Goal: Obtain resource: Obtain resource

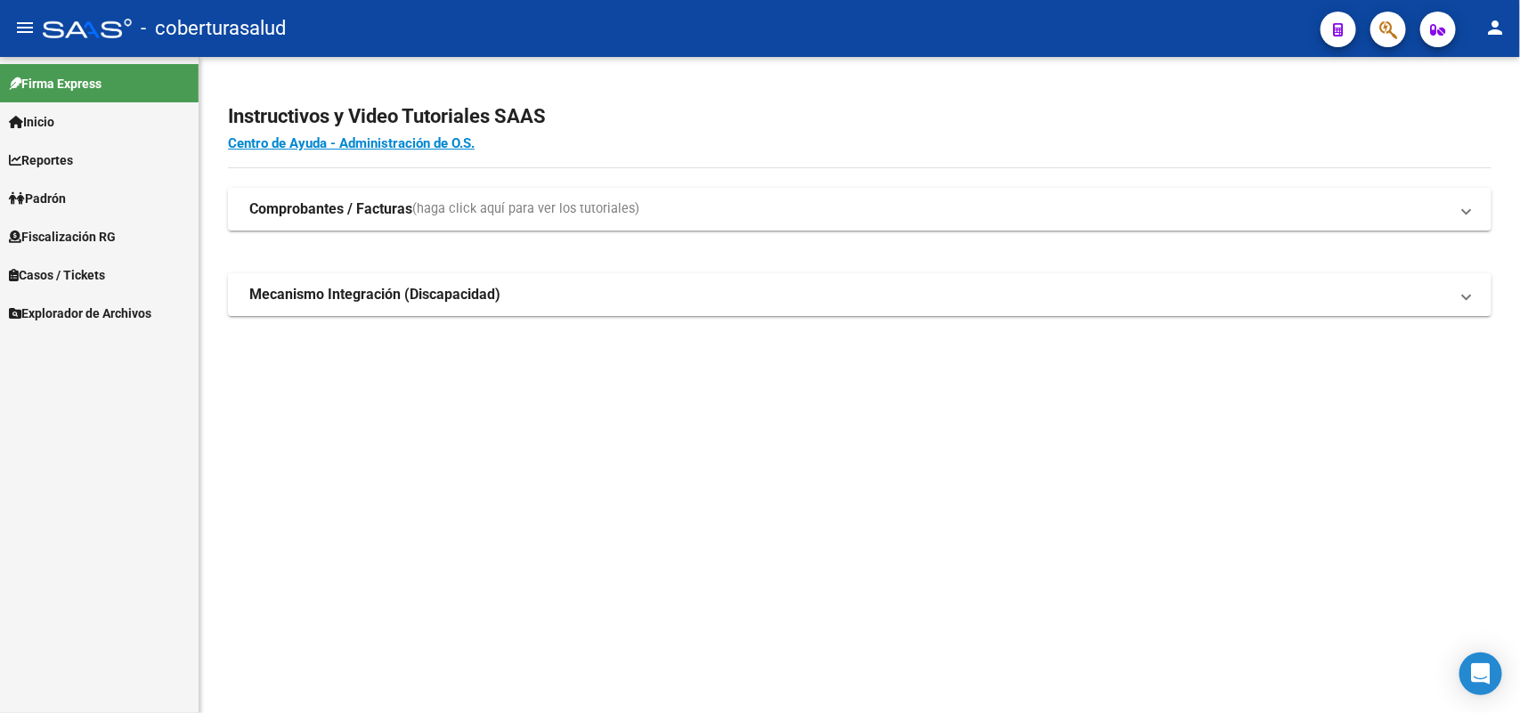
click at [73, 241] on span "Fiscalización RG" at bounding box center [62, 237] width 107 height 20
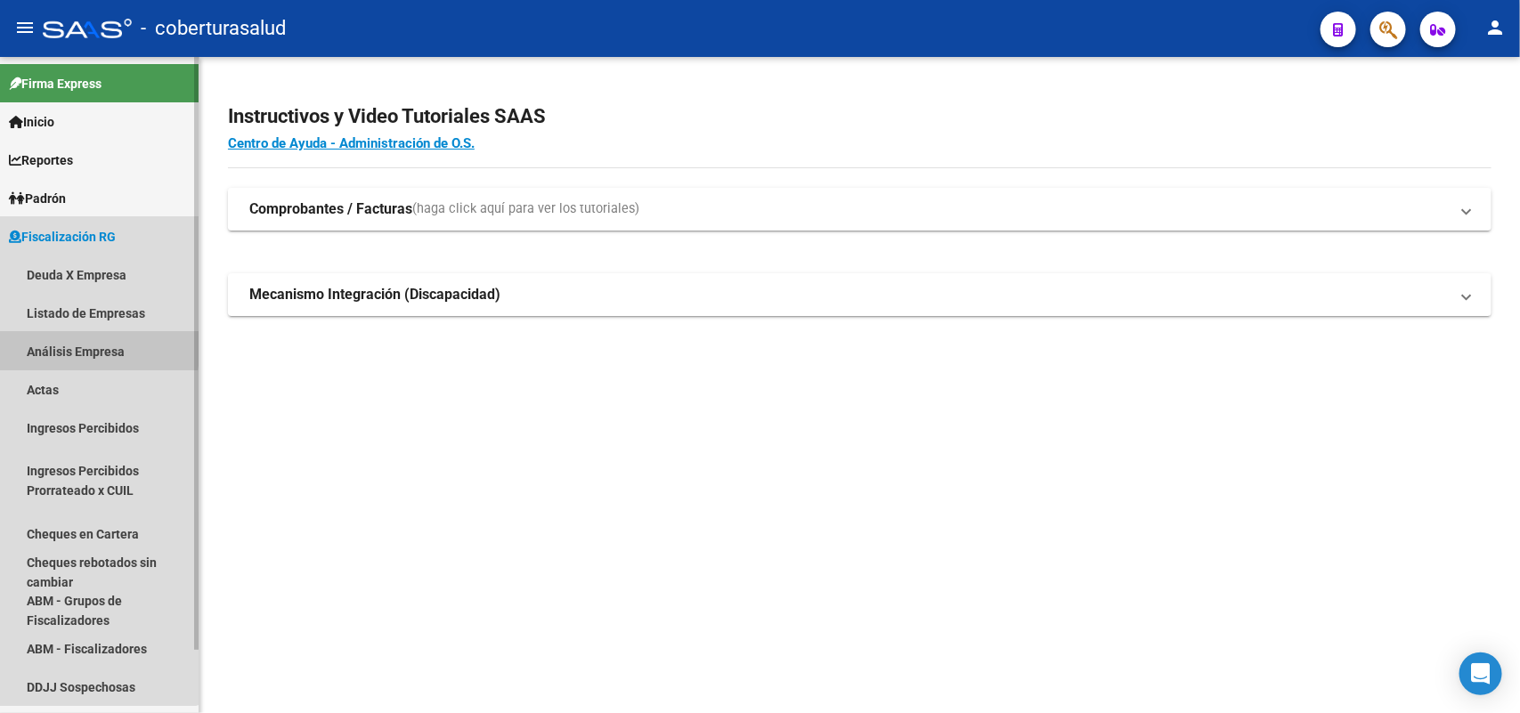
click at [85, 347] on link "Análisis Empresa" at bounding box center [99, 351] width 199 height 38
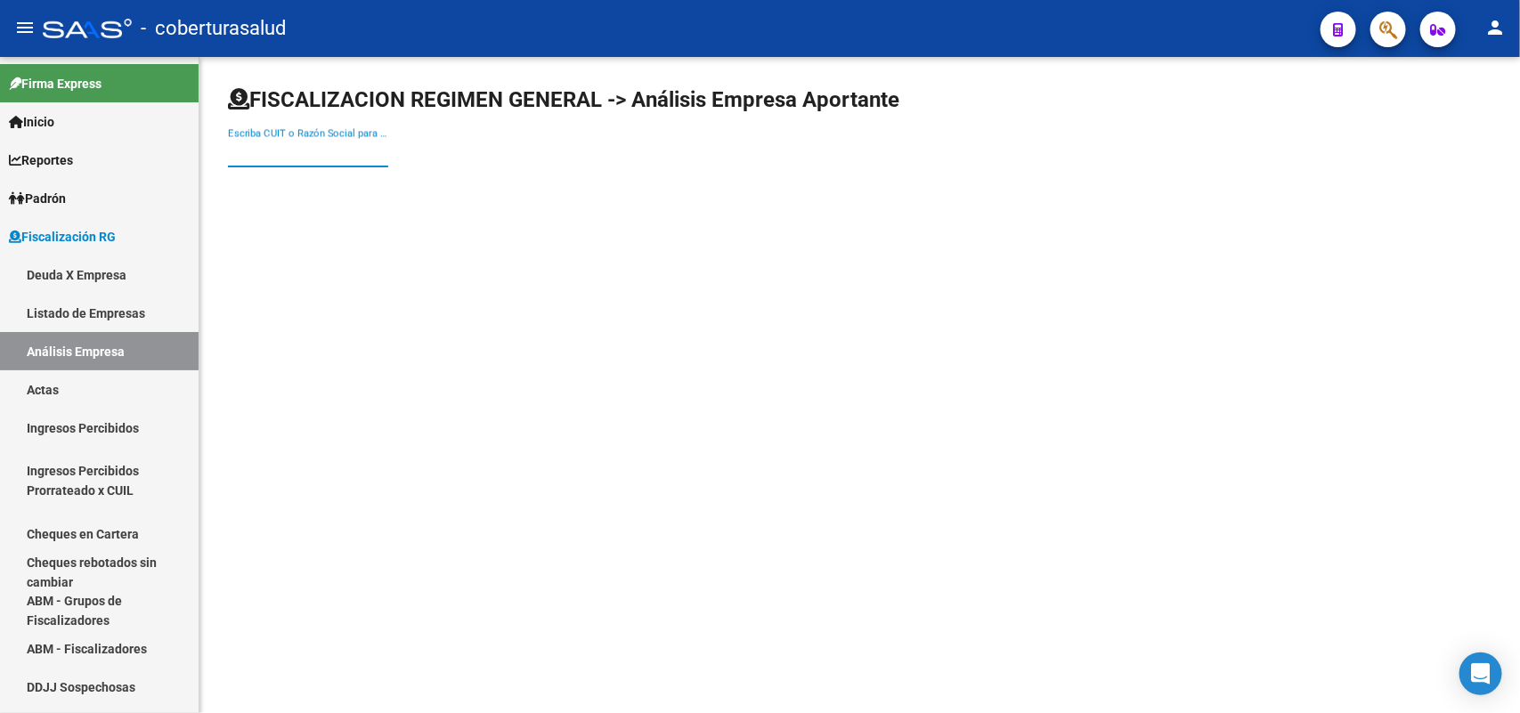
click at [335, 153] on input "Escriba CUIT o Razón Social para buscar" at bounding box center [308, 153] width 160 height 16
paste input "27130407752"
click at [348, 153] on input "27130407752" at bounding box center [308, 153] width 160 height 16
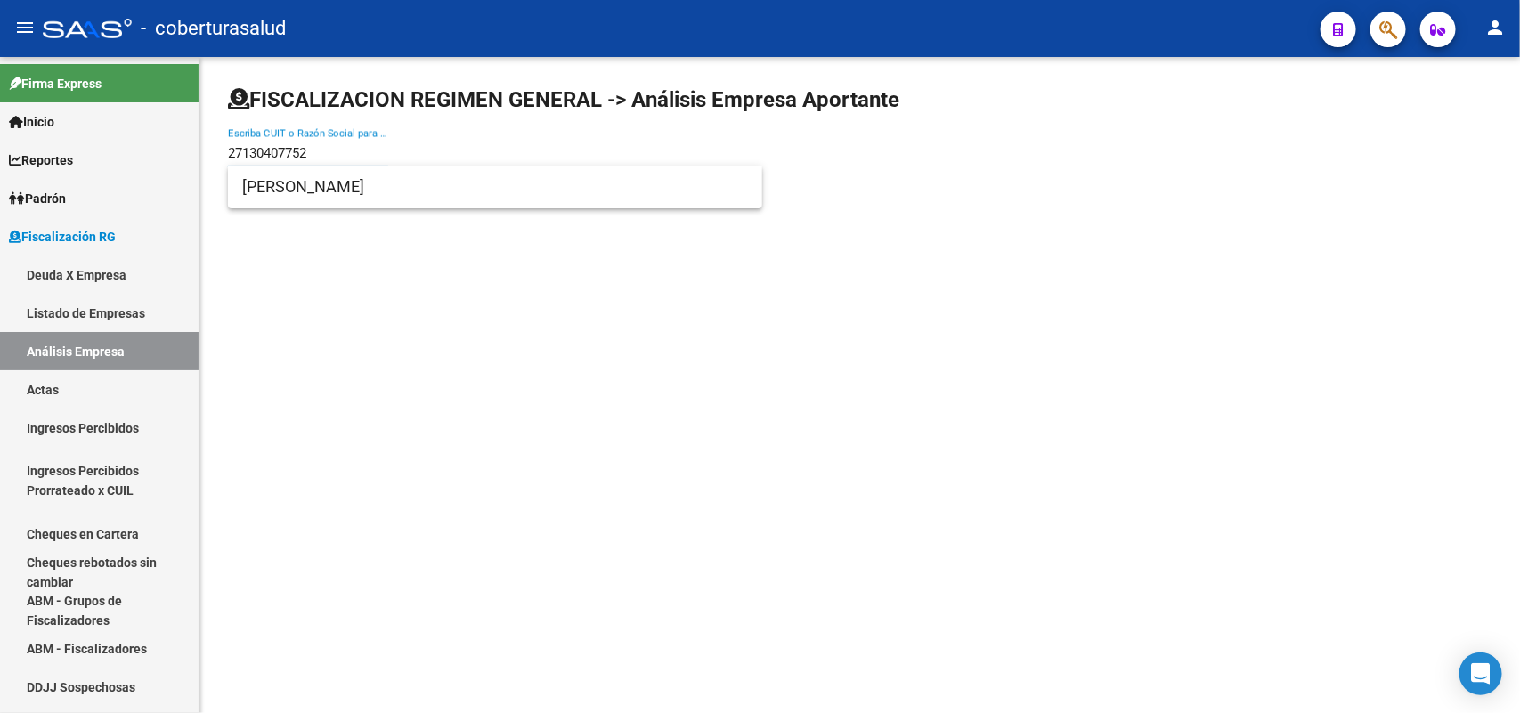
type input "27130407752"
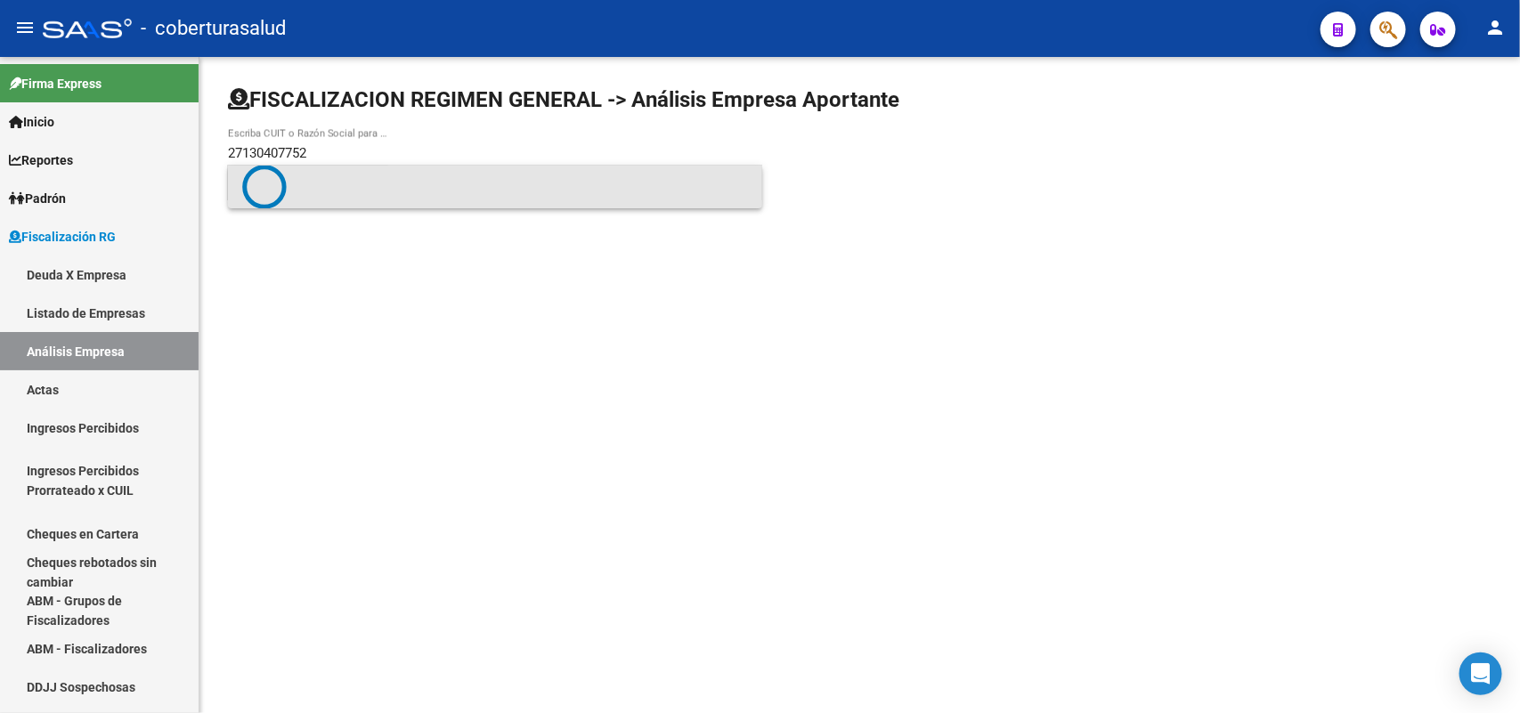
click at [328, 183] on span at bounding box center [495, 187] width 506 height 45
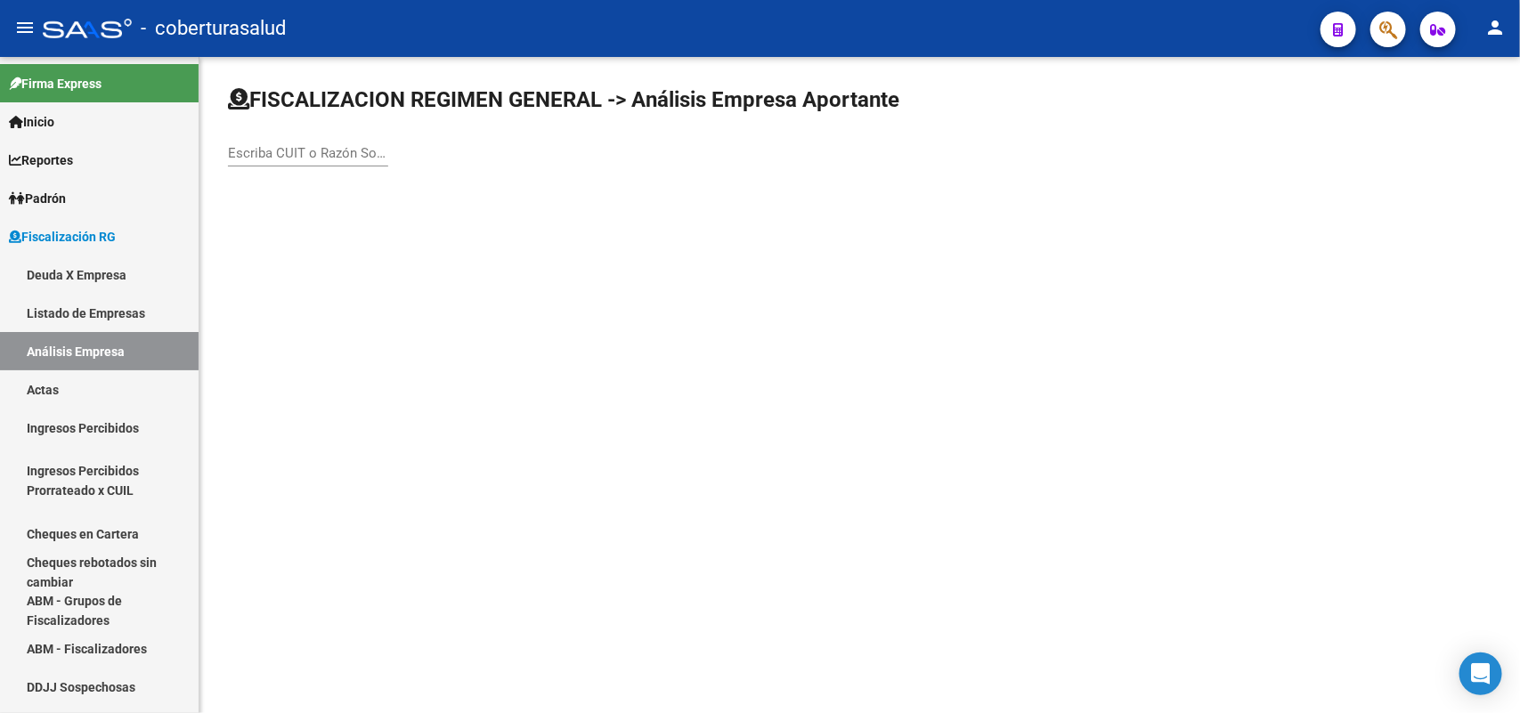
click at [328, 183] on div "FISCALIZACION REGIMEN GENERAL -> Análisis Empresa Aportante Escriba CUIT o Razó…" at bounding box center [859, 141] width 1320 height 169
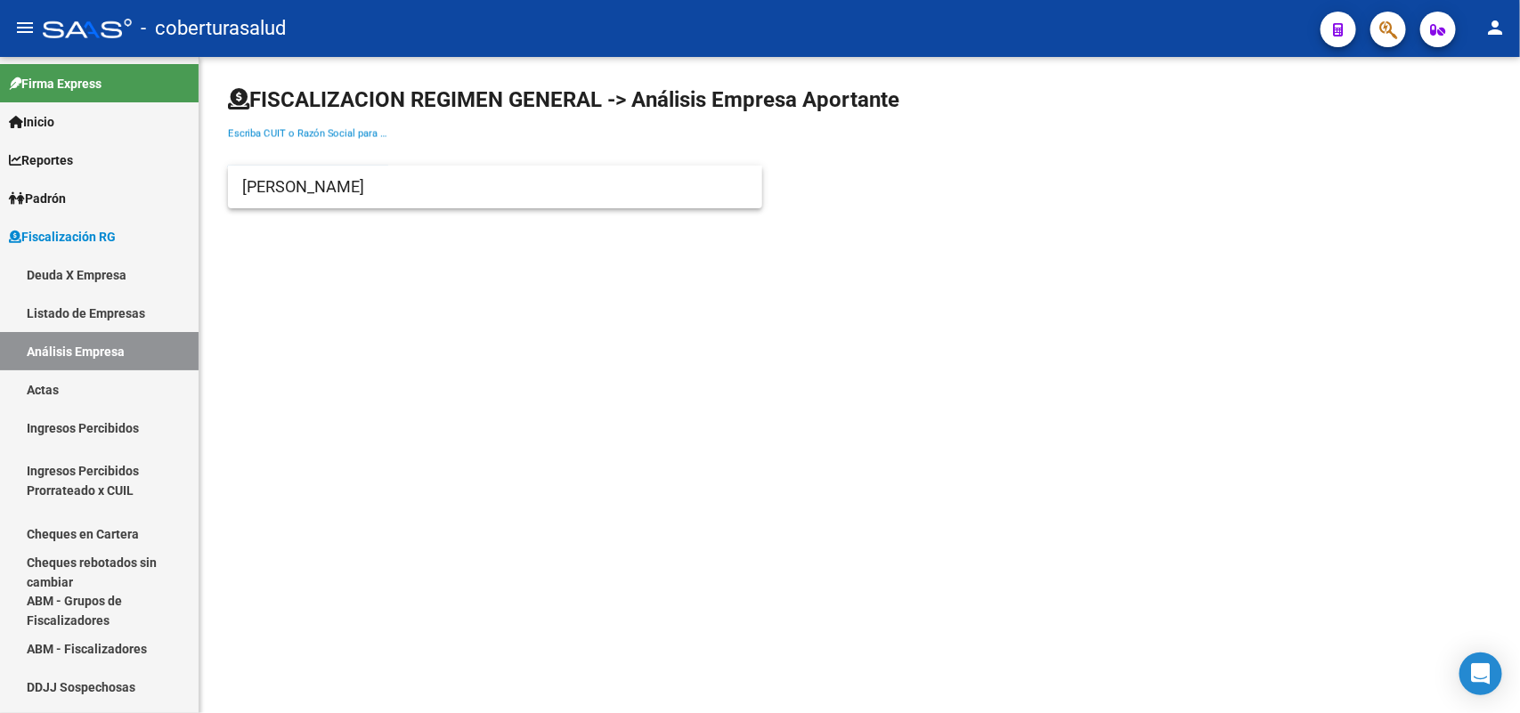
paste input "27130407752"
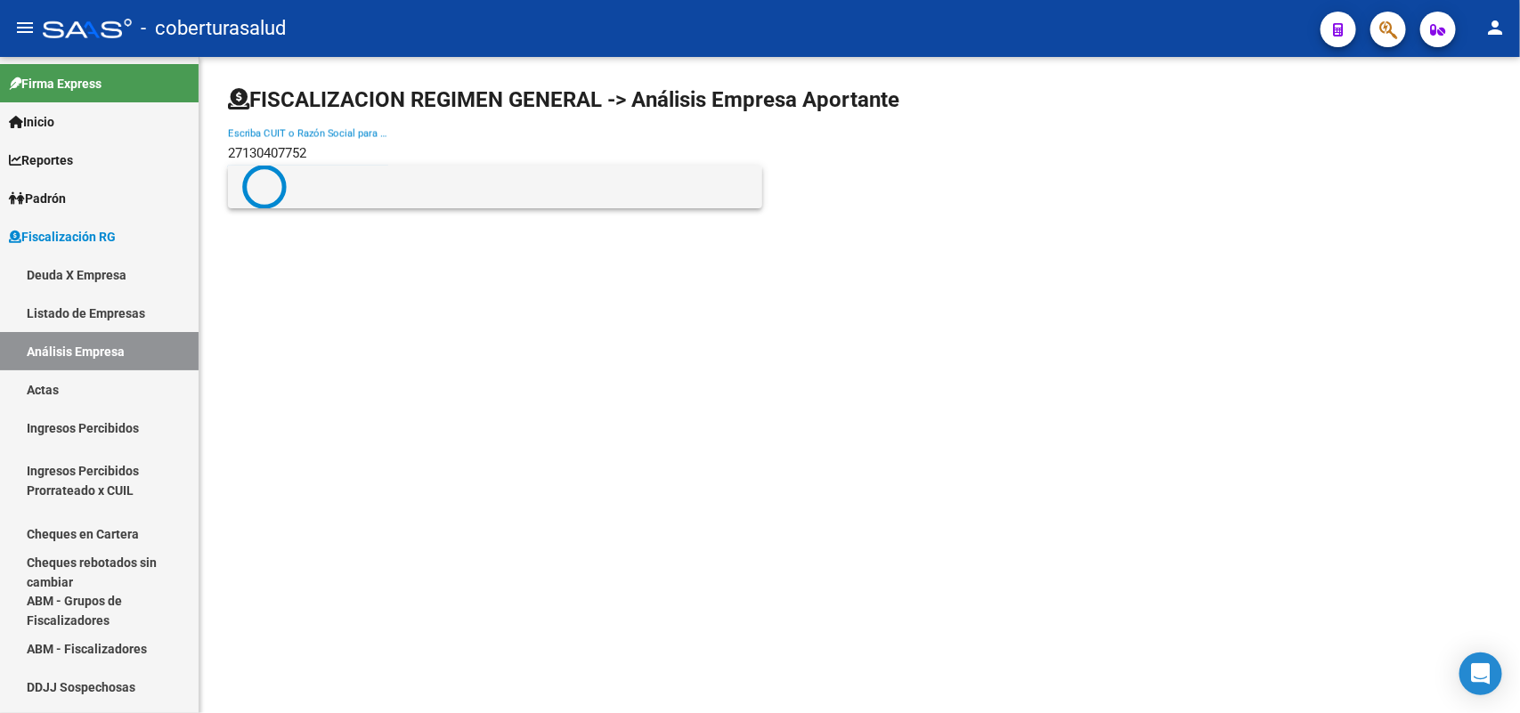
type input "27130407752"
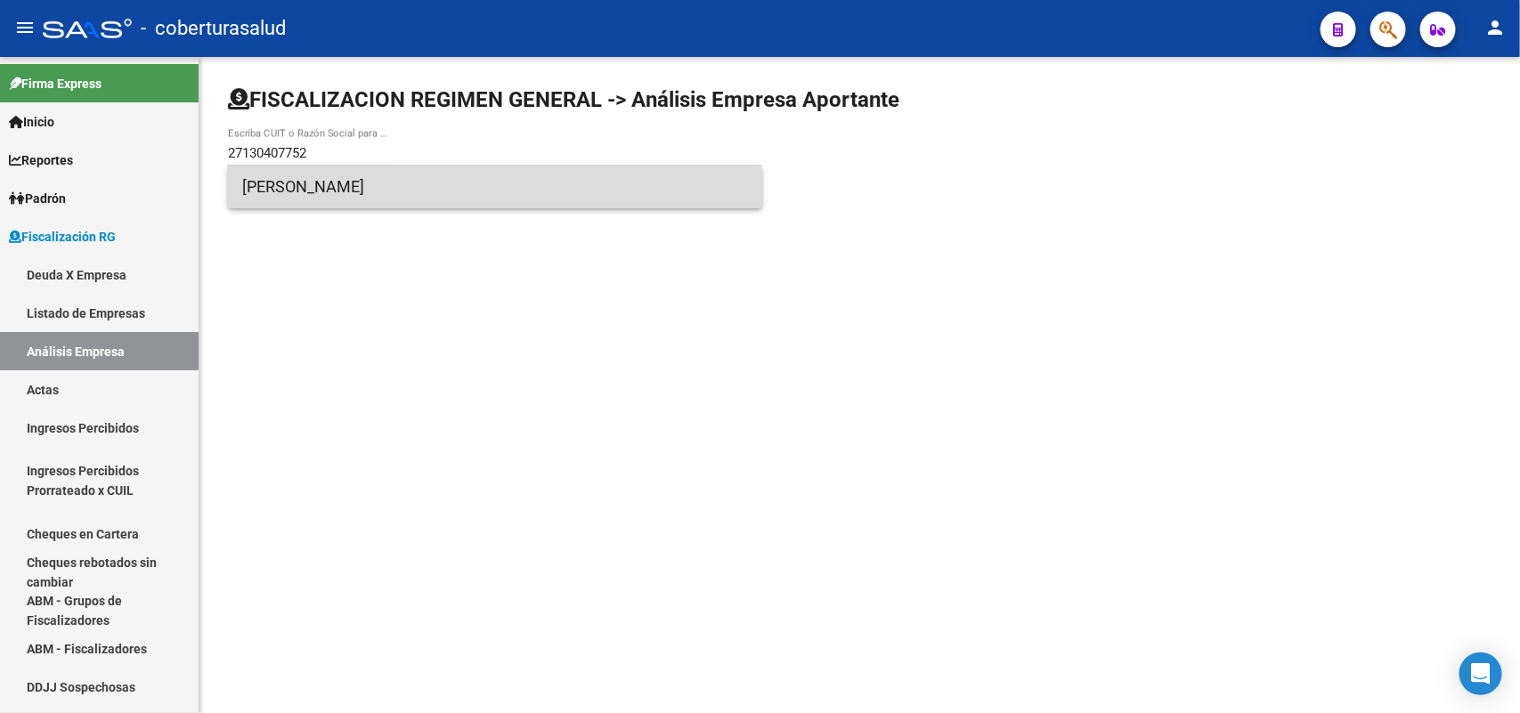
click at [280, 197] on span "[PERSON_NAME]" at bounding box center [495, 187] width 506 height 43
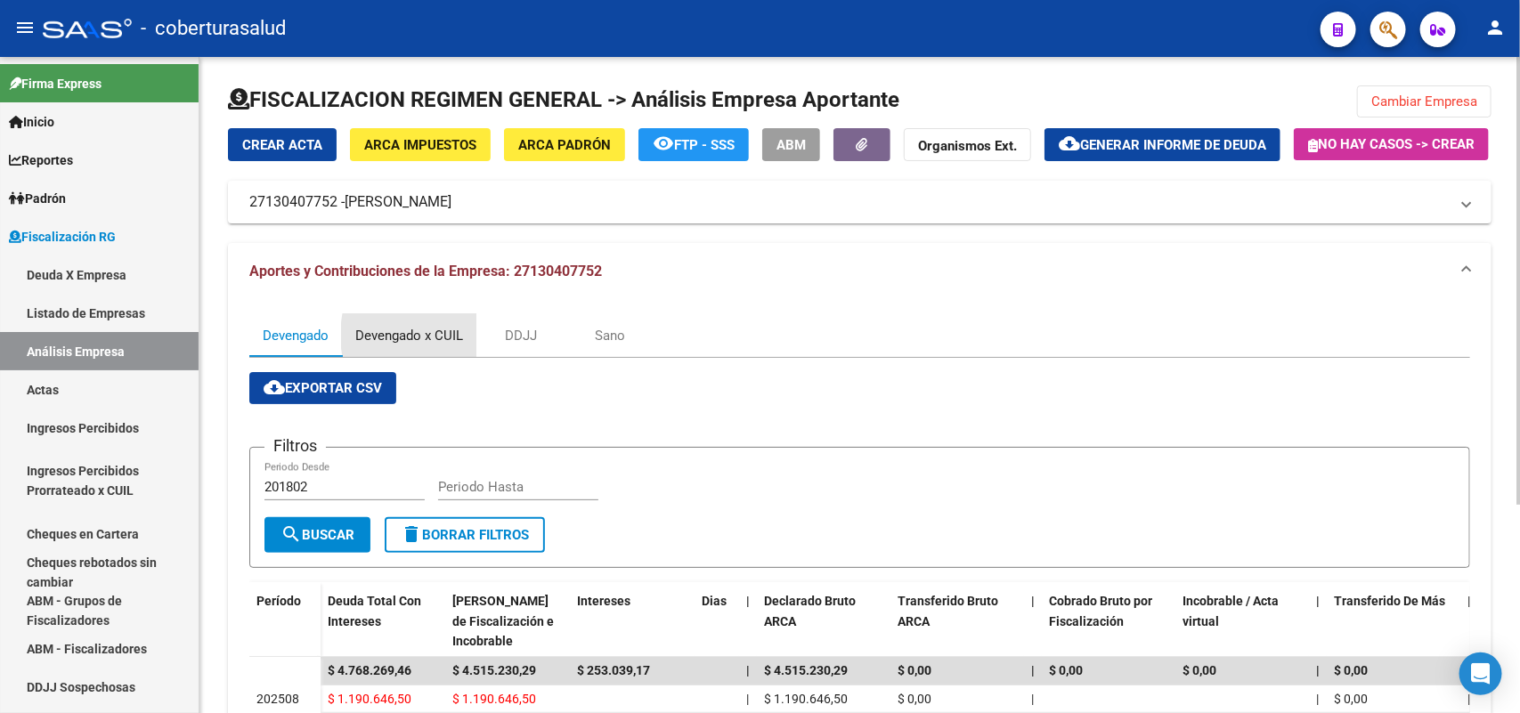
click at [451, 345] on div "Devengado x CUIL" at bounding box center [409, 336] width 108 height 20
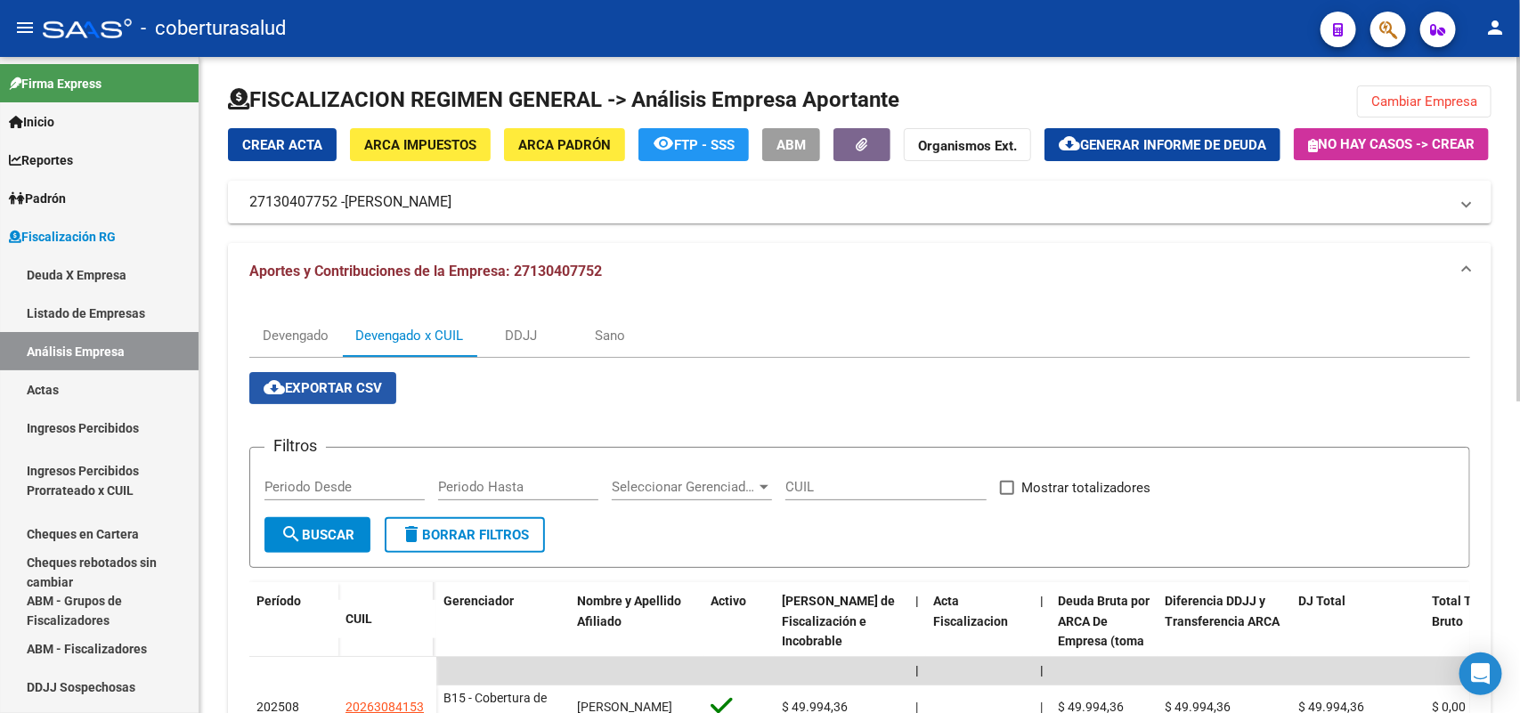
click at [310, 396] on span "cloud_download Exportar CSV" at bounding box center [323, 388] width 118 height 16
